Goal: Download file/media

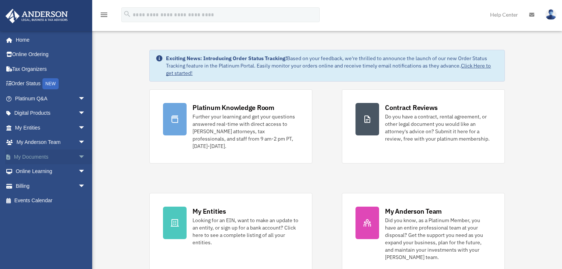
click at [37, 154] on link "My Documents arrow_drop_down" at bounding box center [51, 156] width 92 height 15
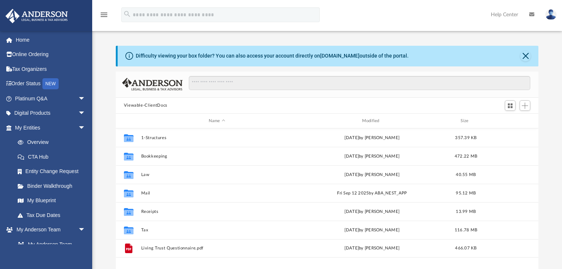
scroll to position [163, 419]
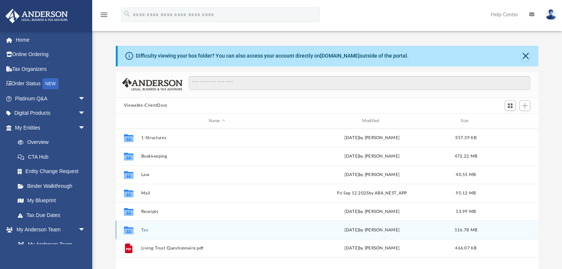
click at [182, 230] on button "Tax" at bounding box center [217, 230] width 152 height 5
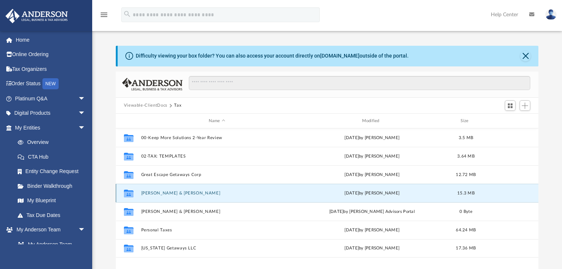
click at [174, 195] on button "[PERSON_NAME] & [PERSON_NAME]" at bounding box center [217, 193] width 152 height 5
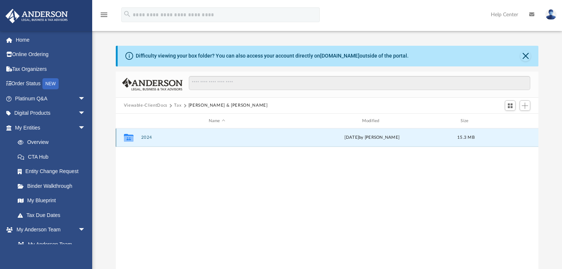
click at [147, 137] on button "2024" at bounding box center [217, 137] width 152 height 5
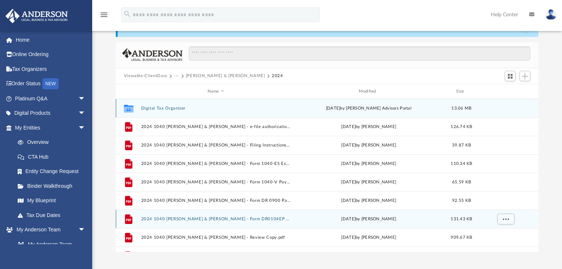
scroll to position [30, 0]
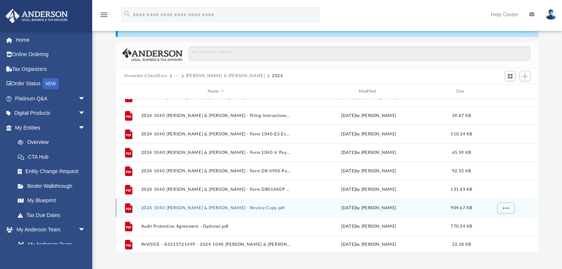
click at [237, 210] on button "2024 1040 [PERSON_NAME] & [PERSON_NAME] - Review Copy.pdf" at bounding box center [216, 208] width 150 height 5
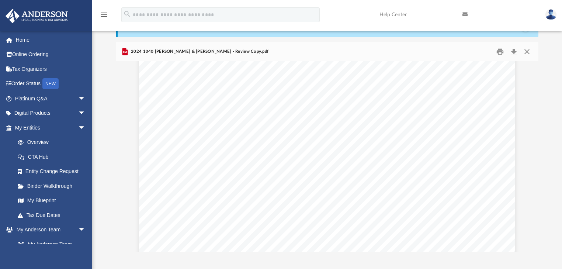
scroll to position [1063, 0]
